Goal: Communication & Community: Answer question/provide support

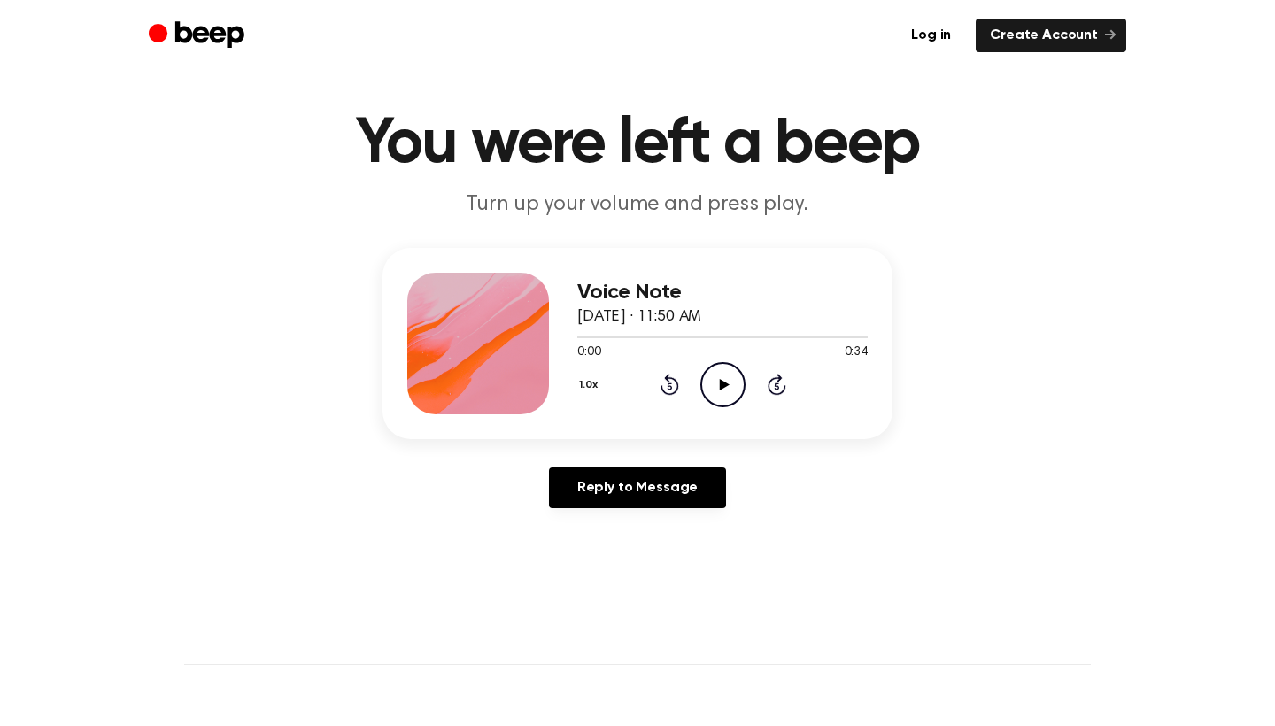
scroll to position [42, 0]
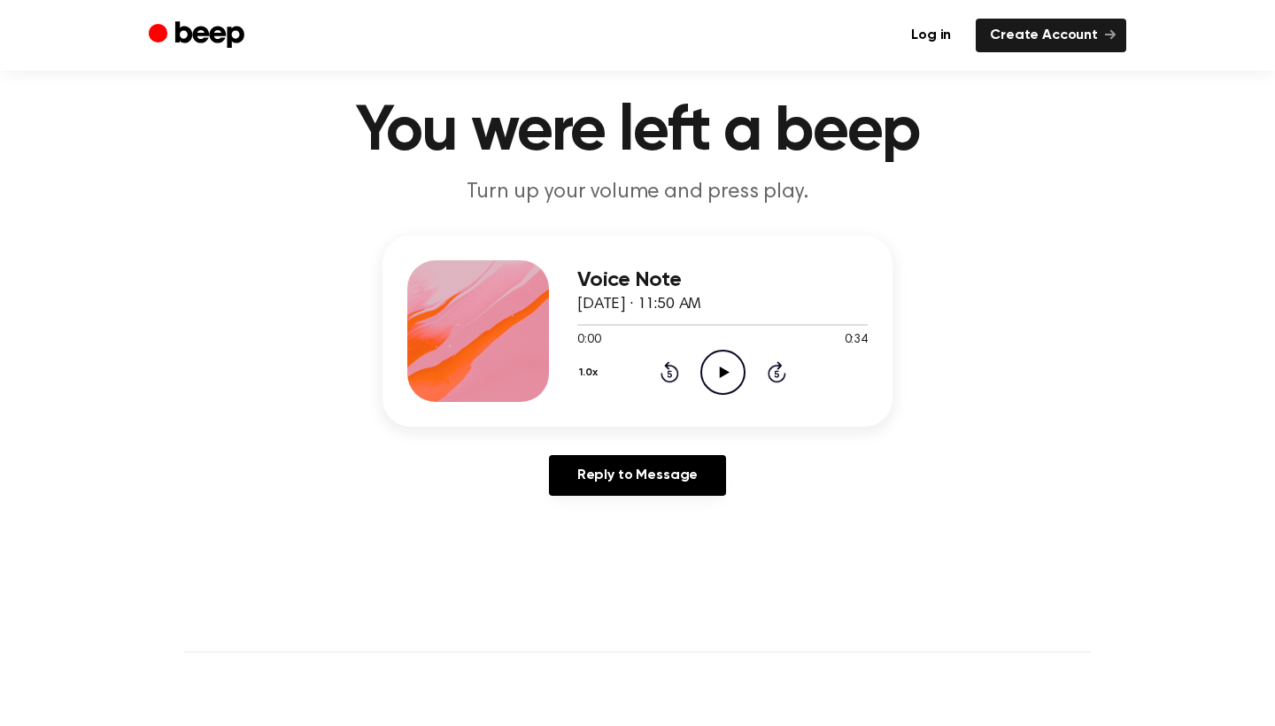
click at [726, 379] on icon "Play Audio" at bounding box center [722, 372] width 45 height 45
click at [661, 375] on icon at bounding box center [670, 371] width 19 height 21
click at [589, 367] on button "1.0x" at bounding box center [590, 373] width 27 height 30
click at [607, 506] on span "1.2x" at bounding box center [606, 512] width 22 height 19
click at [586, 369] on button "1.2x" at bounding box center [590, 373] width 27 height 30
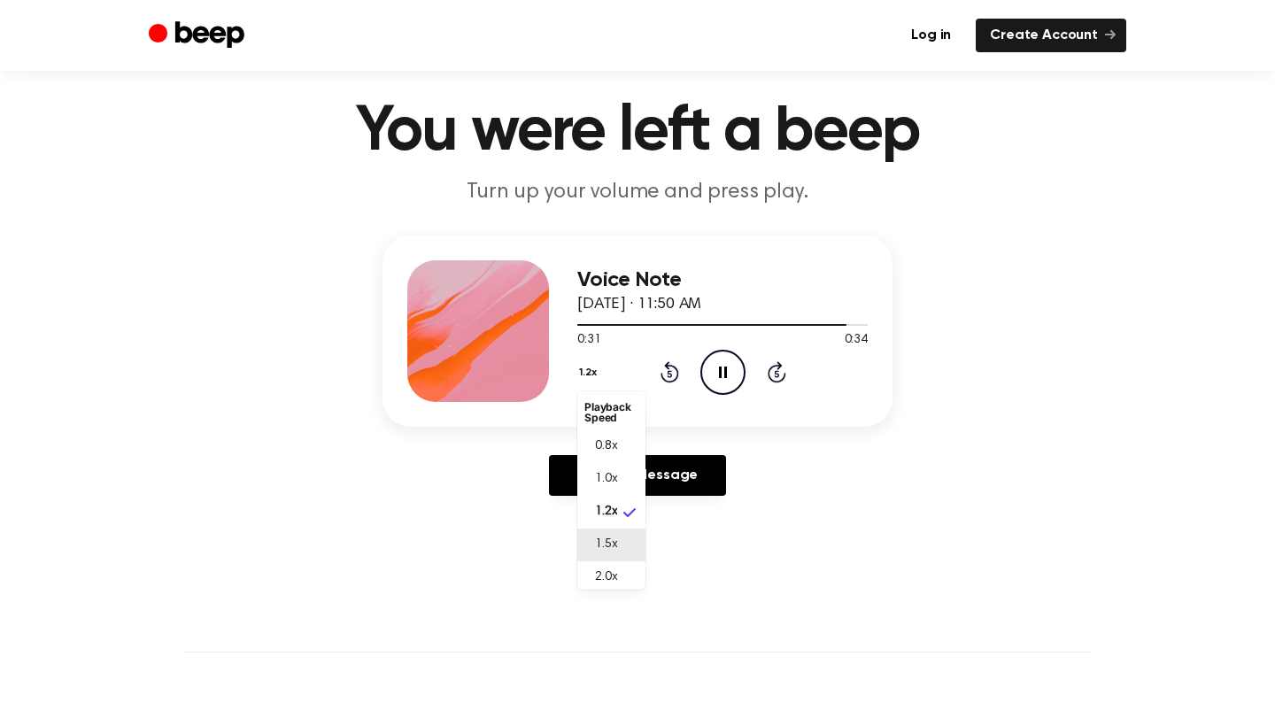
click at [597, 548] on span "1.5x" at bounding box center [606, 545] width 22 height 19
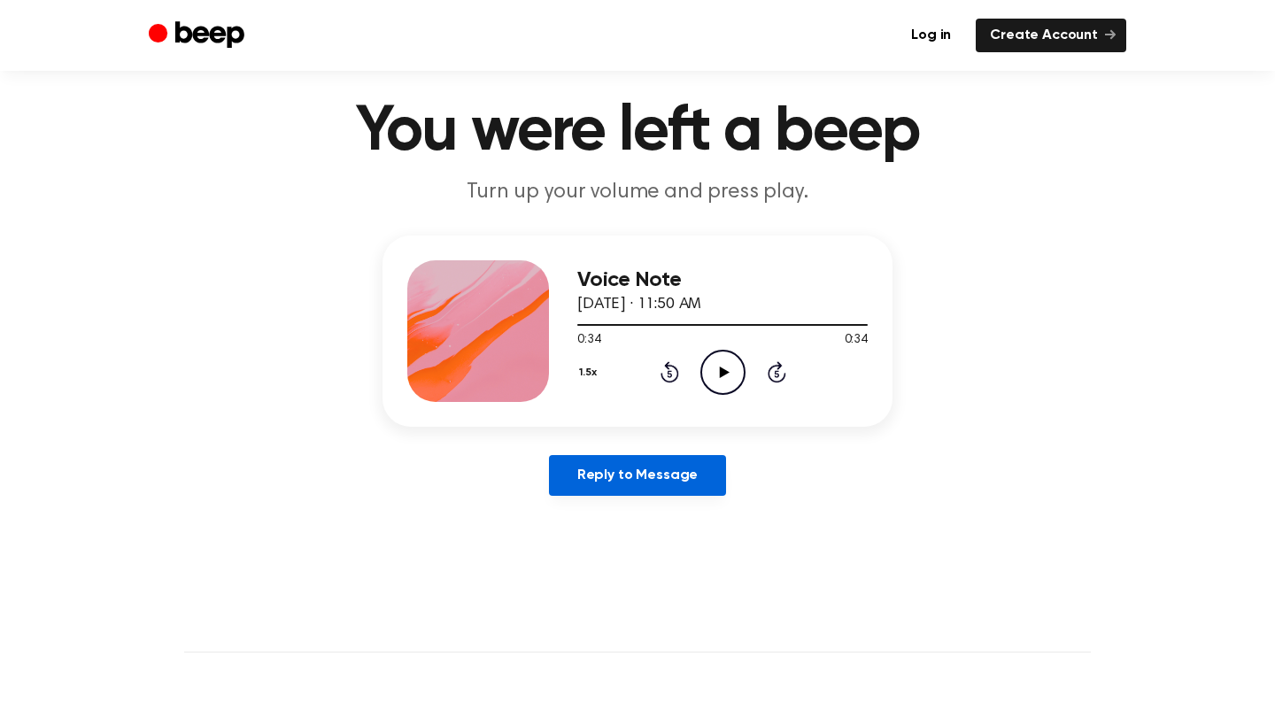
click at [605, 469] on link "Reply to Message" at bounding box center [637, 475] width 177 height 41
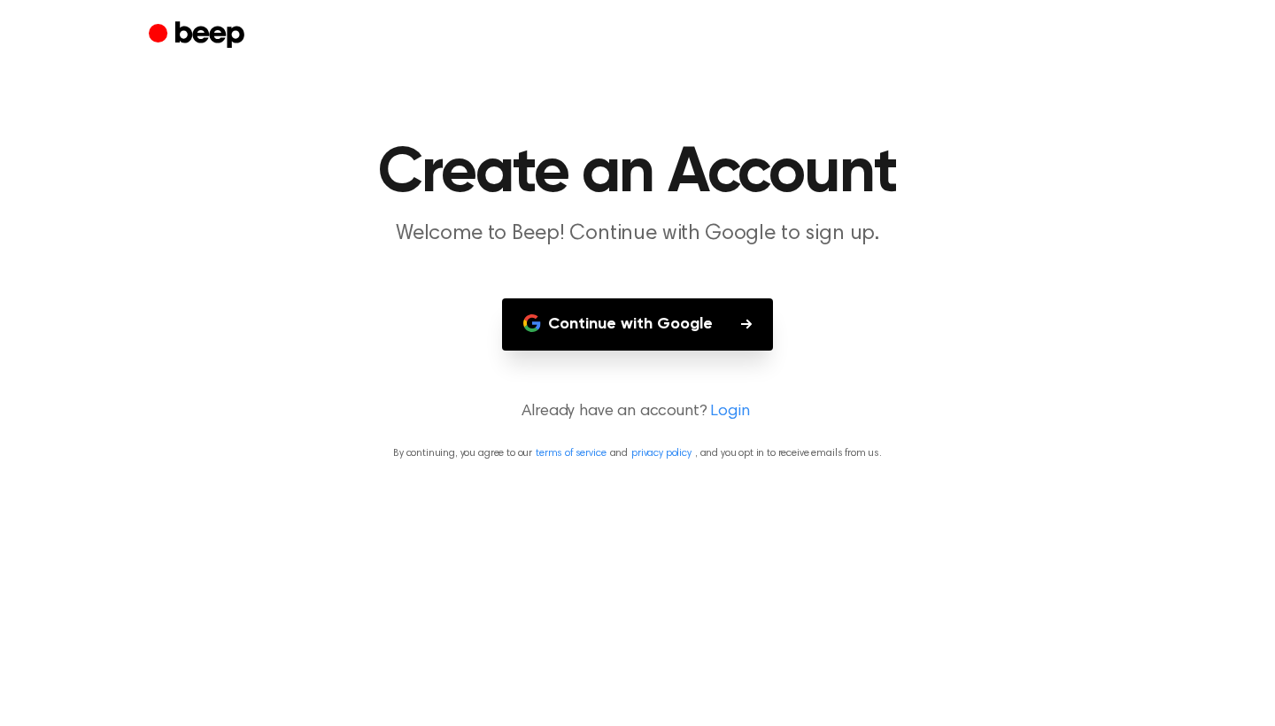
click at [637, 328] on button "Continue with Google" at bounding box center [637, 324] width 271 height 52
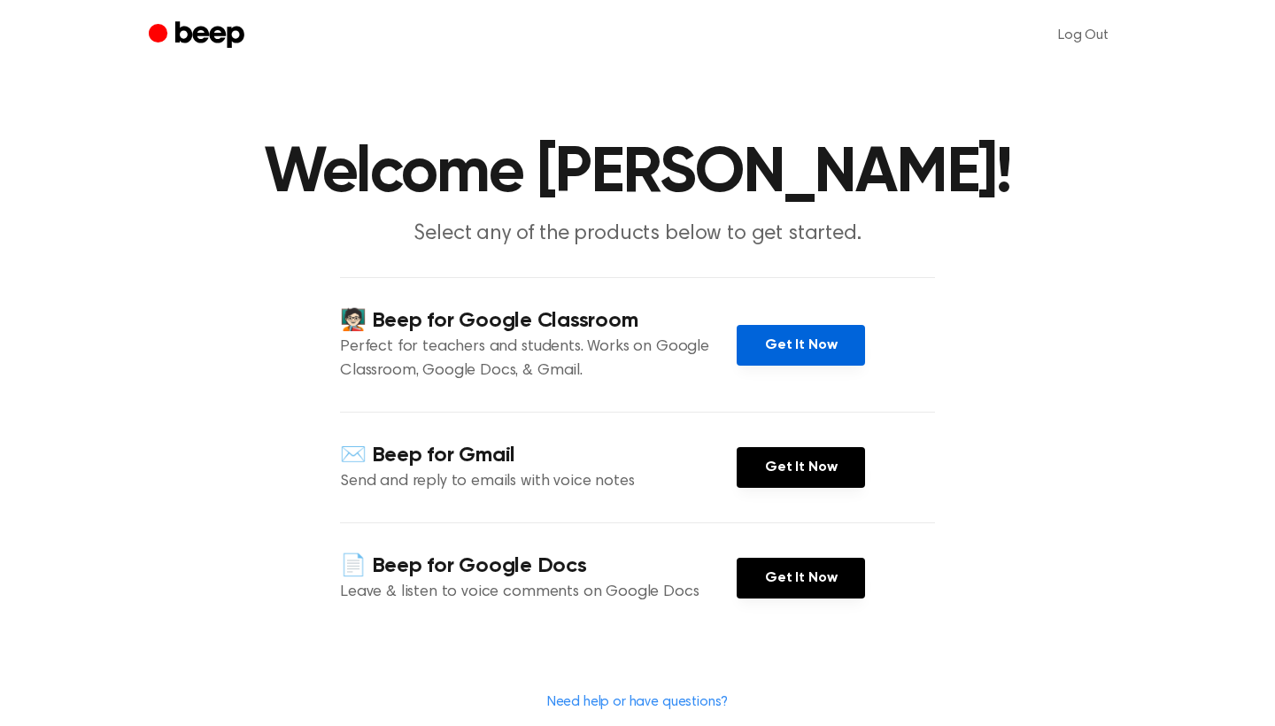
click at [795, 342] on link "Get It Now" at bounding box center [801, 345] width 128 height 41
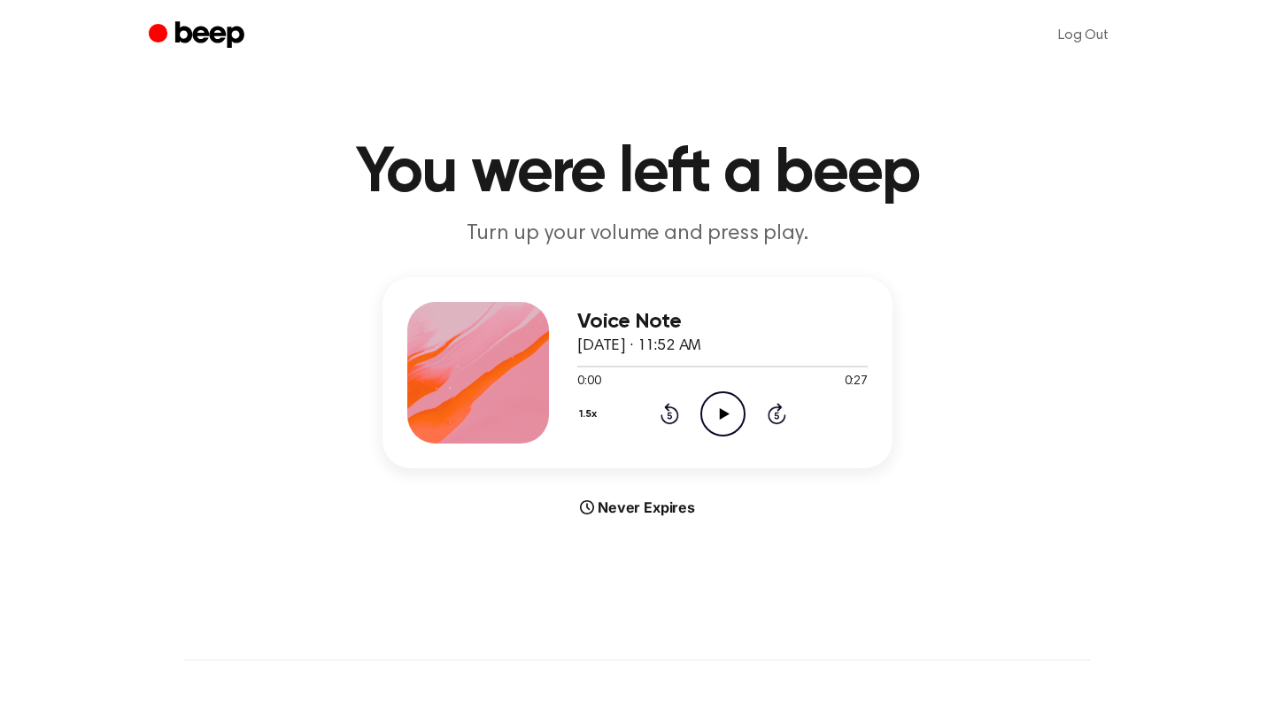
click at [714, 405] on icon "Play Audio" at bounding box center [722, 413] width 45 height 45
click at [586, 410] on button "1.5x" at bounding box center [590, 414] width 27 height 30
click at [617, 619] on div "2.0x" at bounding box center [600, 615] width 33 height 19
